Goal: Use online tool/utility: Utilize a website feature to perform a specific function

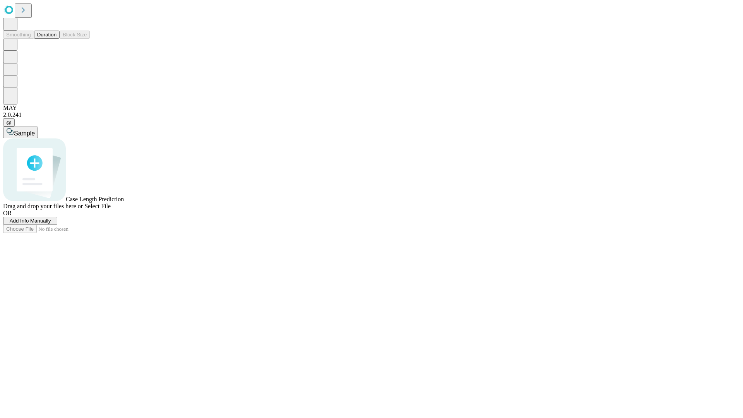
click at [56, 39] on button "Duration" at bounding box center [47, 35] width 26 height 8
click at [111, 209] on span "Select File" at bounding box center [97, 206] width 26 height 7
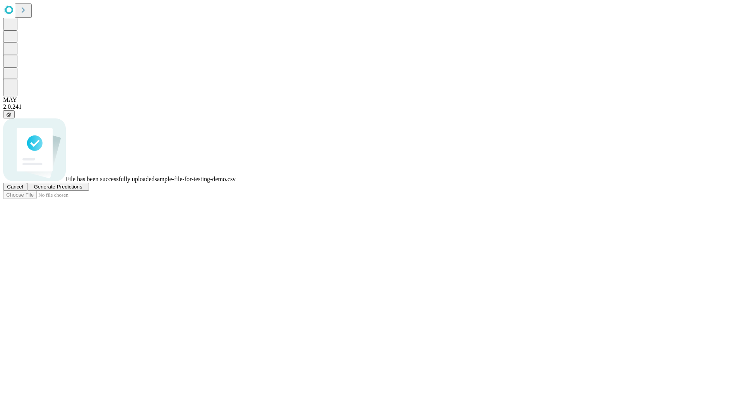
click at [82, 190] on span "Generate Predictions" at bounding box center [58, 187] width 48 height 6
